Goal: Information Seeking & Learning: Learn about a topic

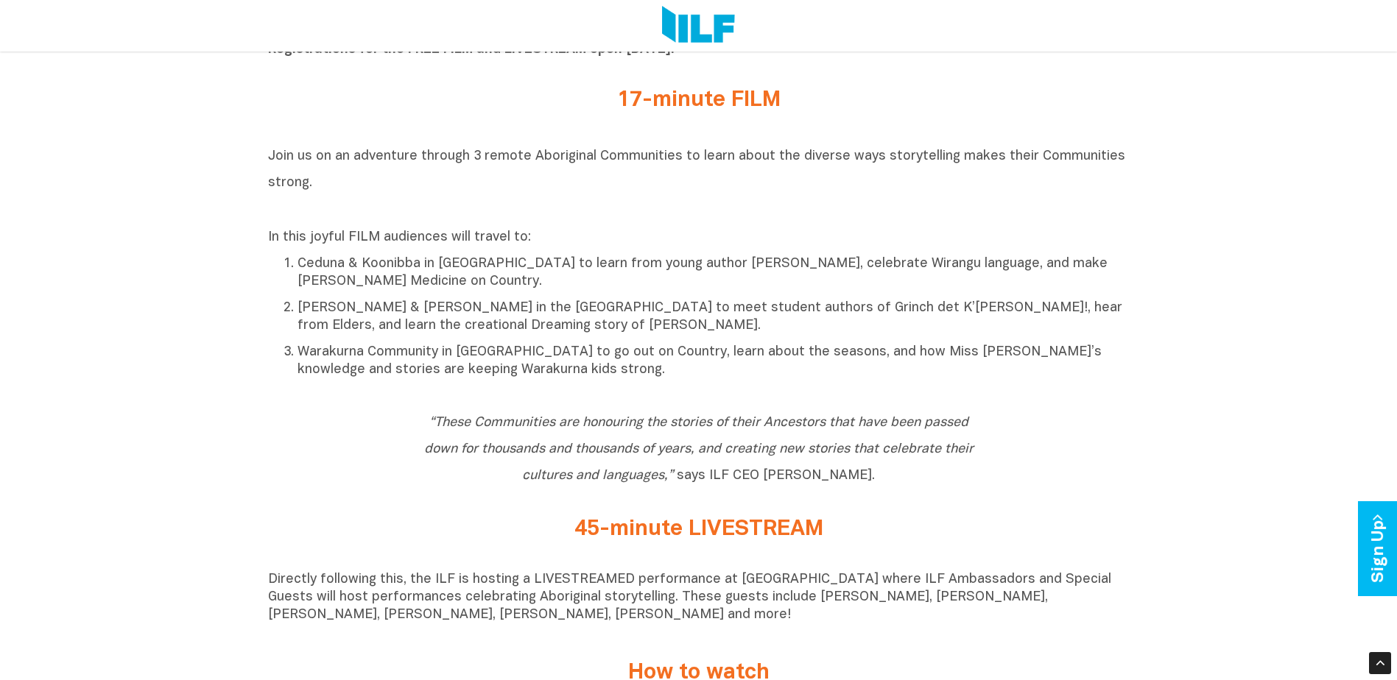
scroll to position [736, 0]
drag, startPoint x: 341, startPoint y: 303, endPoint x: 369, endPoint y: 312, distance: 29.3
click at [341, 303] on li "[PERSON_NAME] & [PERSON_NAME] in the [GEOGRAPHIC_DATA] to meet student authors …" at bounding box center [713, 318] width 832 height 37
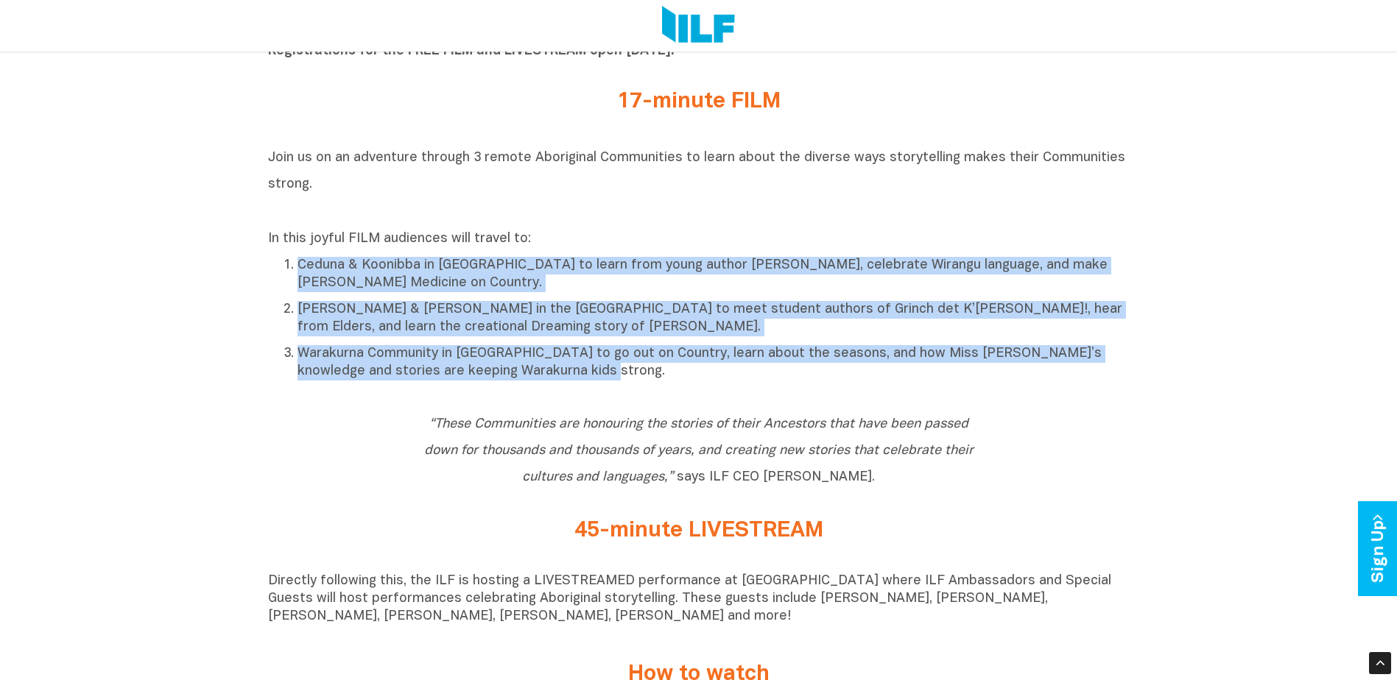
drag, startPoint x: 586, startPoint y: 378, endPoint x: 283, endPoint y: 269, distance: 321.6
click at [283, 269] on ol "Ceduna & Koonibba in [GEOGRAPHIC_DATA] to learn from young author [PERSON_NAME]…" at bounding box center [698, 317] width 861 height 125
copy ol "Ceduna & Koonibba in [GEOGRAPHIC_DATA] to learn from young author [PERSON_NAME]…"
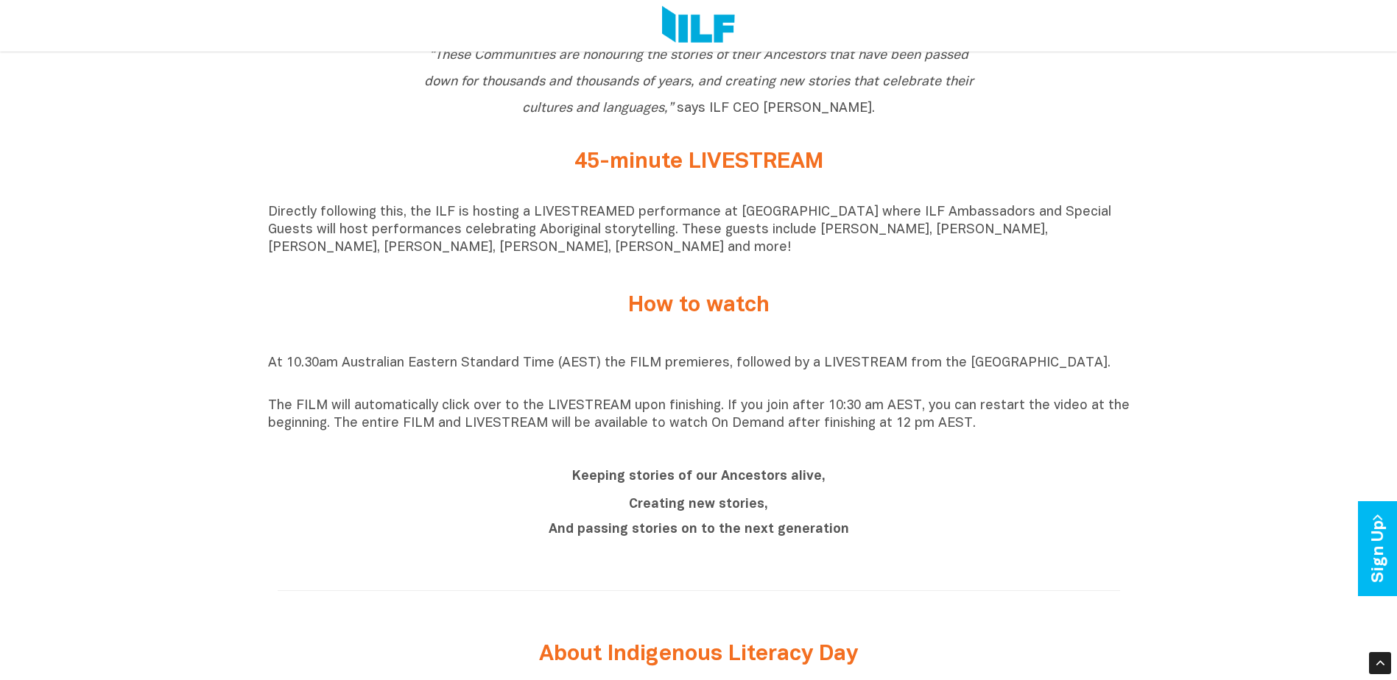
scroll to position [1104, 0]
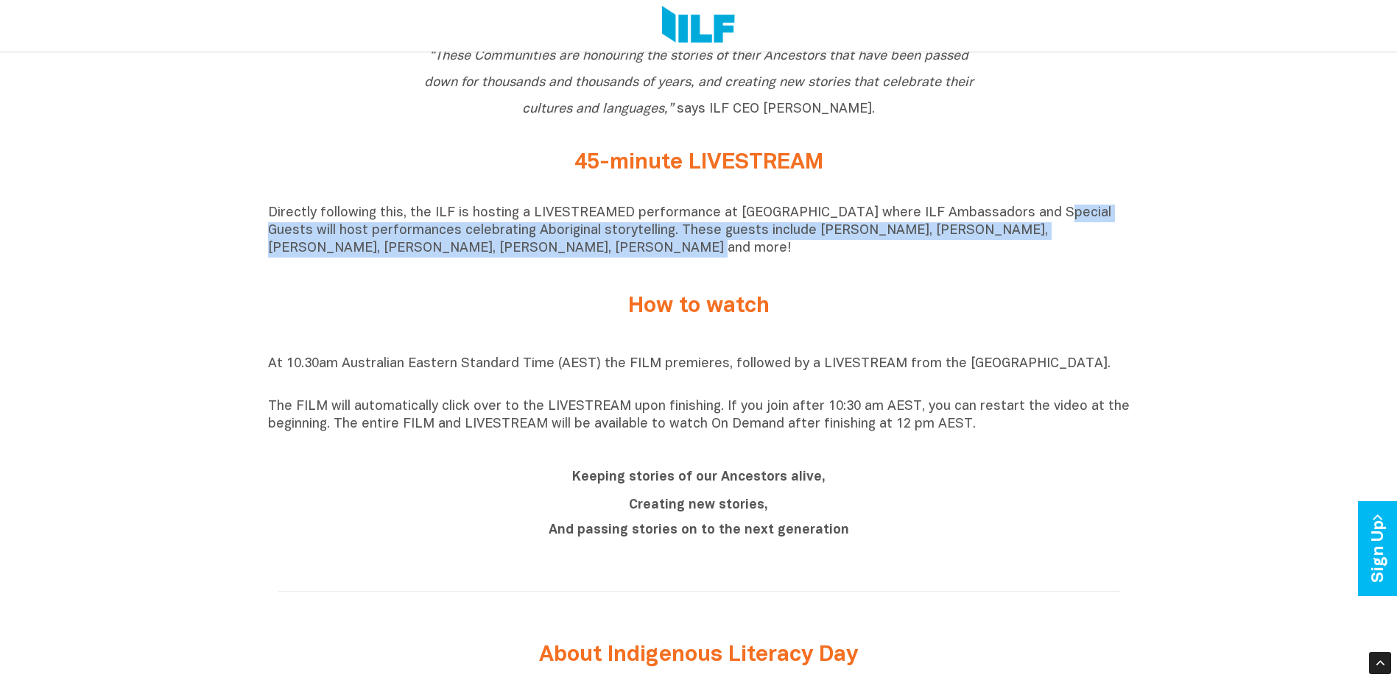
drag, startPoint x: 1037, startPoint y: 218, endPoint x: 568, endPoint y: 250, distance: 470.7
click at [568, 250] on p "Directly following this, the ILF is hosting a LIVESTREAMED performance at [GEOG…" at bounding box center [698, 231] width 861 height 53
drag, startPoint x: 568, startPoint y: 250, endPoint x: 405, endPoint y: 245, distance: 162.8
click at [430, 243] on p "Directly following this, the ILF is hosting a LIVESTREAMED performance at [GEOG…" at bounding box center [698, 231] width 861 height 53
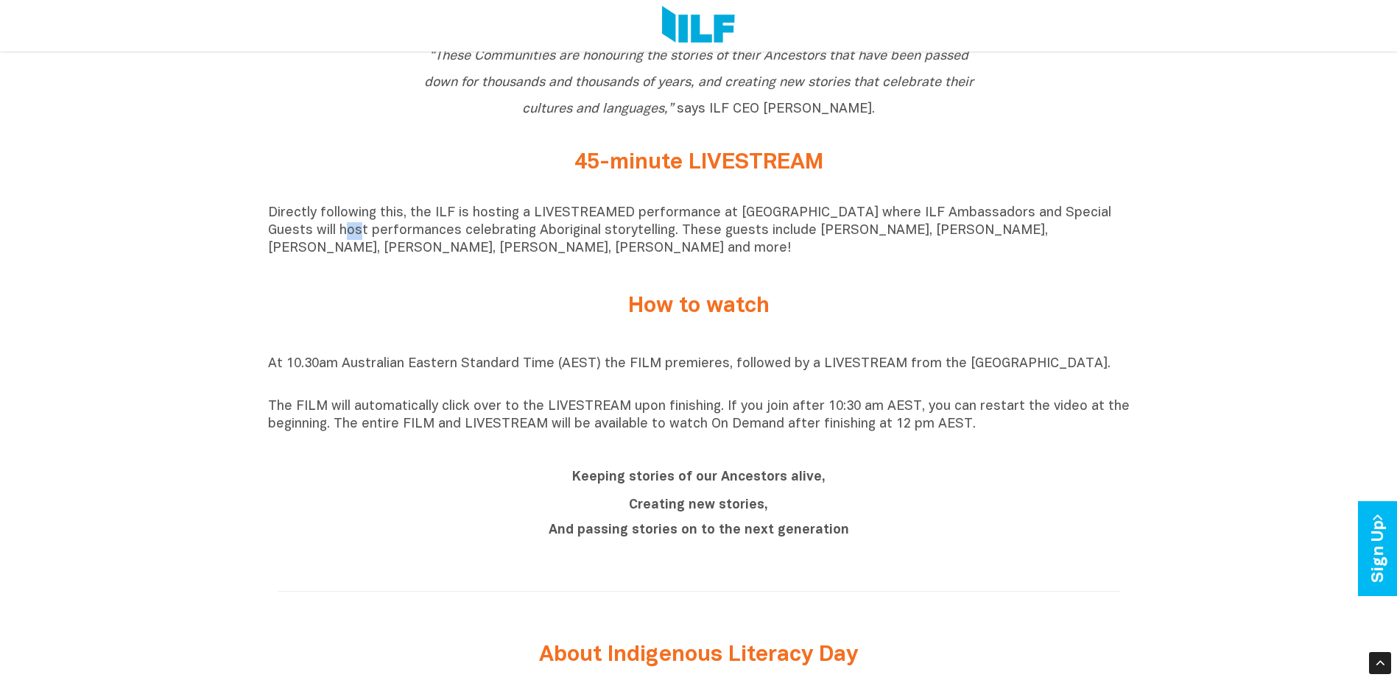
drag, startPoint x: 294, startPoint y: 236, endPoint x: 306, endPoint y: 237, distance: 11.9
click at [306, 237] on p "Directly following this, the ILF is hosting a LIVESTREAMED performance at [GEOG…" at bounding box center [698, 231] width 861 height 53
drag, startPoint x: 306, startPoint y: 237, endPoint x: 604, endPoint y: 230, distance: 299.0
click at [364, 252] on p "Directly following this, the ILF is hosting a LIVESTREAMED performance at [GEOG…" at bounding box center [698, 231] width 861 height 53
click at [1046, 221] on p "Directly following this, the ILF is hosting a LIVESTREAMED performance at [GEOG…" at bounding box center [698, 231] width 861 height 53
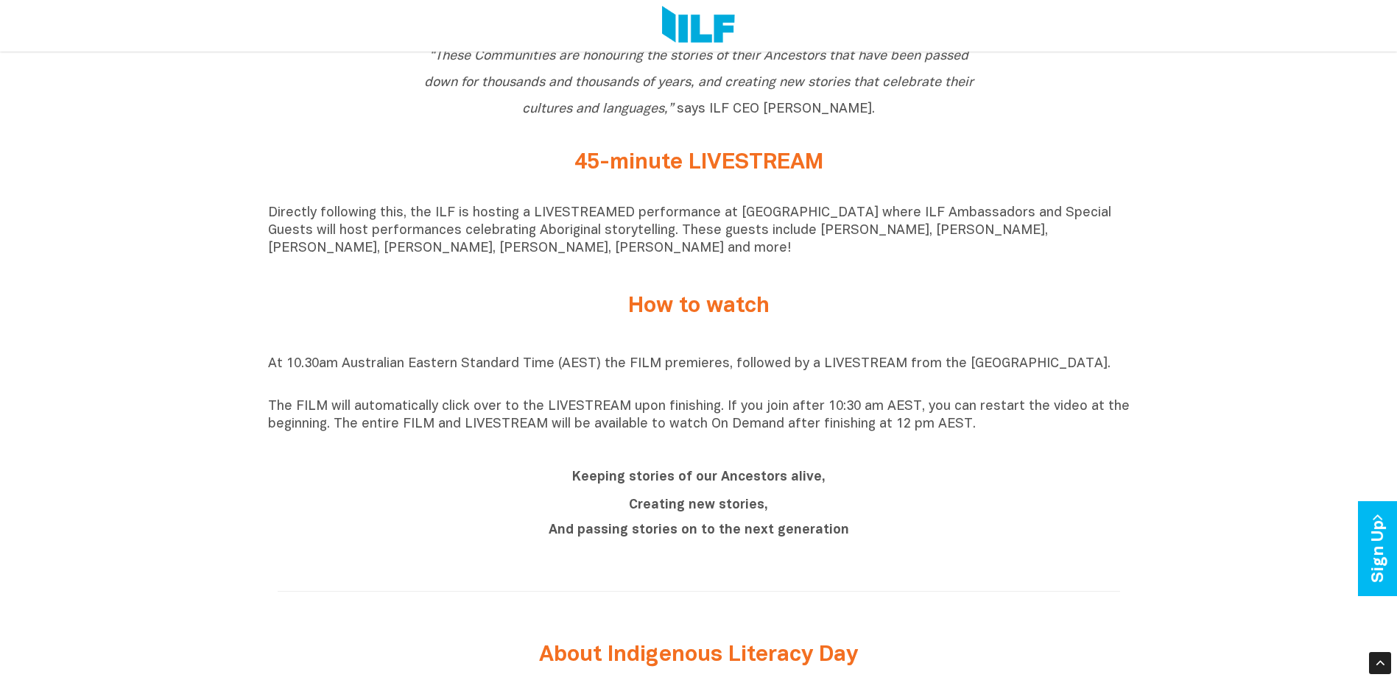
drag, startPoint x: 1046, startPoint y: 221, endPoint x: 922, endPoint y: 211, distance: 124.1
click at [922, 211] on p "Directly following this, the ILF is hosting a LIVESTREAMED performance at [GEOG…" at bounding box center [698, 231] width 861 height 53
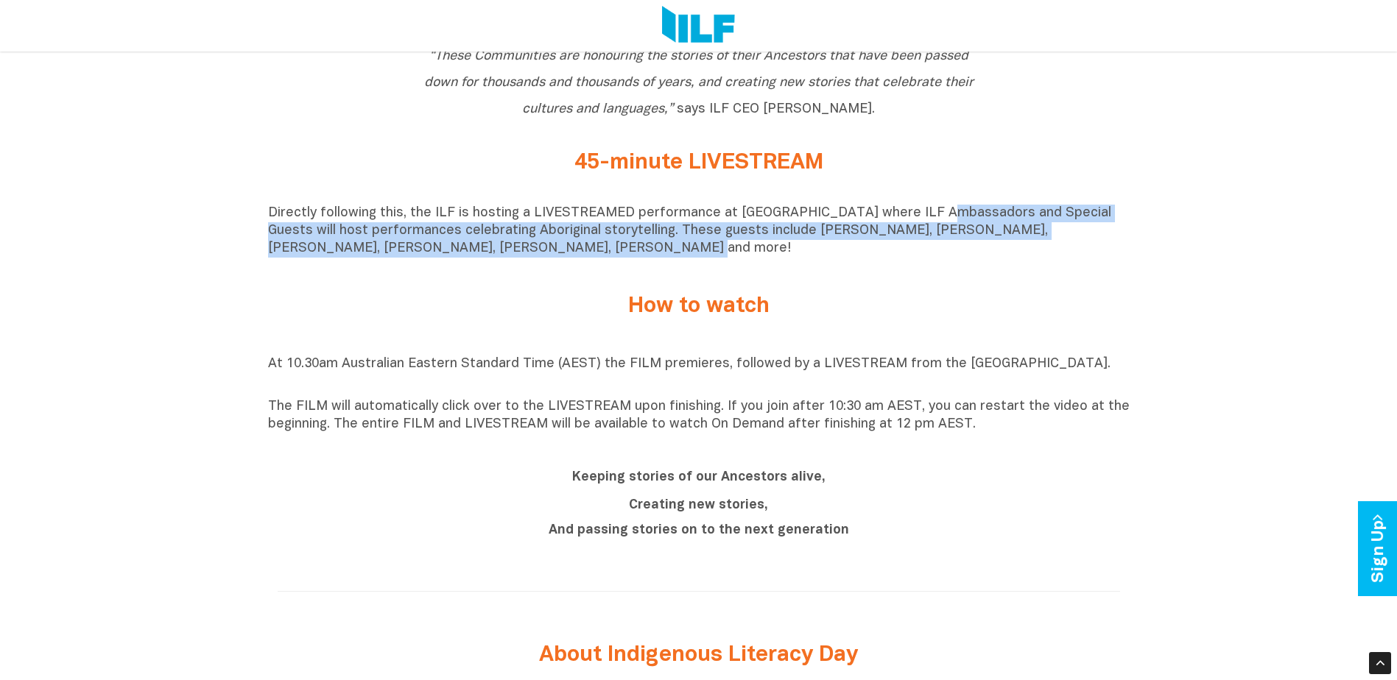
drag, startPoint x: 921, startPoint y: 219, endPoint x: 1028, endPoint y: 247, distance: 110.4
click at [1028, 247] on p "Directly following this, the ILF is hosting a LIVESTREAMED performance at [GEOG…" at bounding box center [698, 231] width 861 height 53
copy p "Ambassadors and Special Guests will host performances celebrating Aboriginal st…"
click at [747, 452] on div "At 10.30am Australian Eastern Standard Time (AEST) the FILM premieres, followed…" at bounding box center [698, 394] width 861 height 115
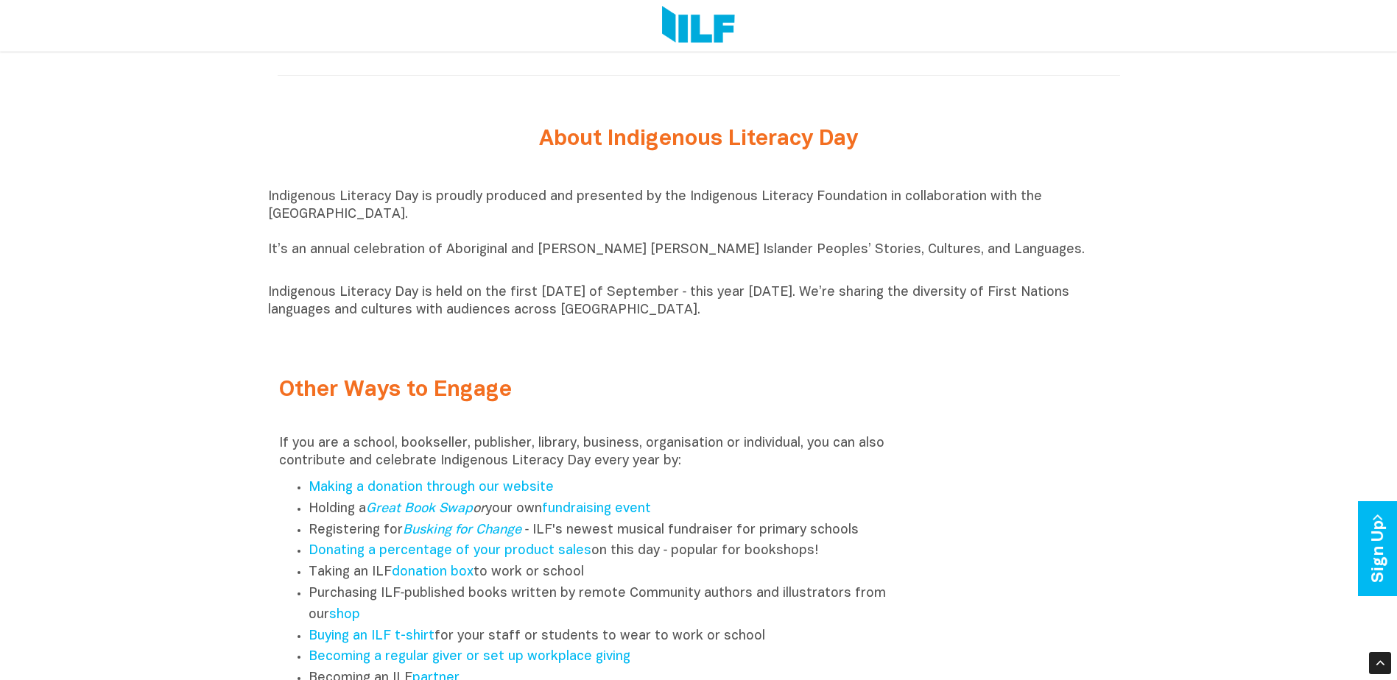
scroll to position [1620, 0]
